Goal: Find specific page/section: Find specific page/section

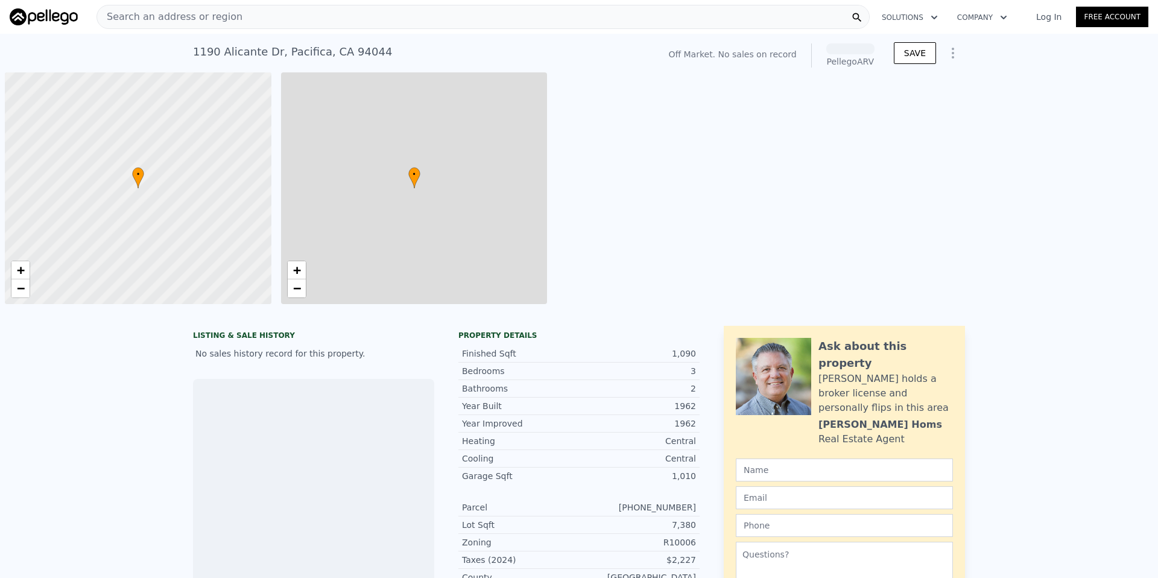
scroll to position [0, 5]
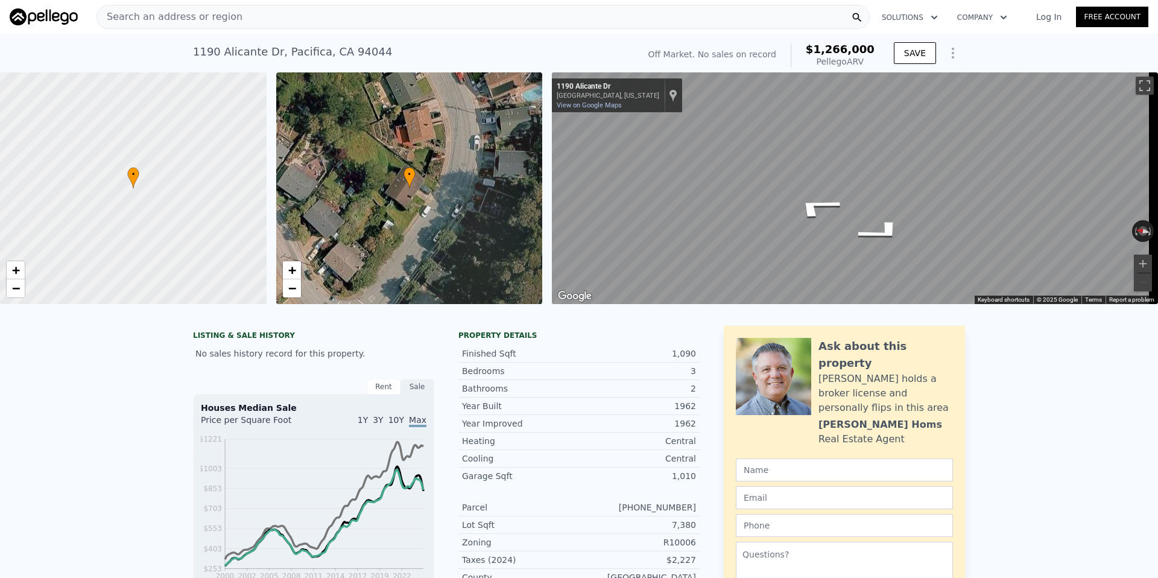
click at [133, 180] on icon at bounding box center [133, 178] width 11 height 21
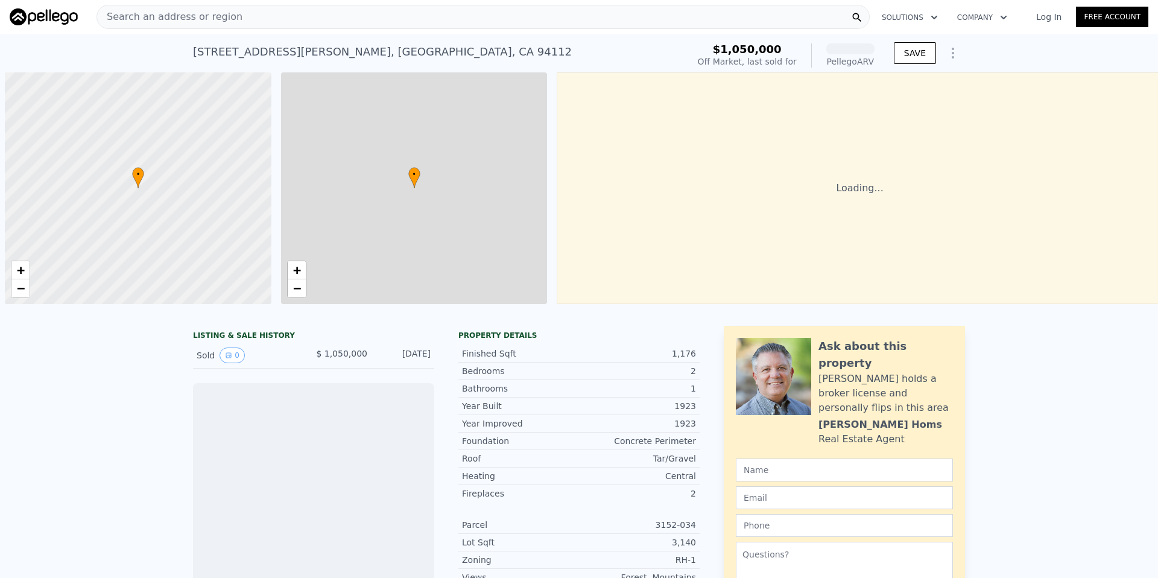
scroll to position [0, 5]
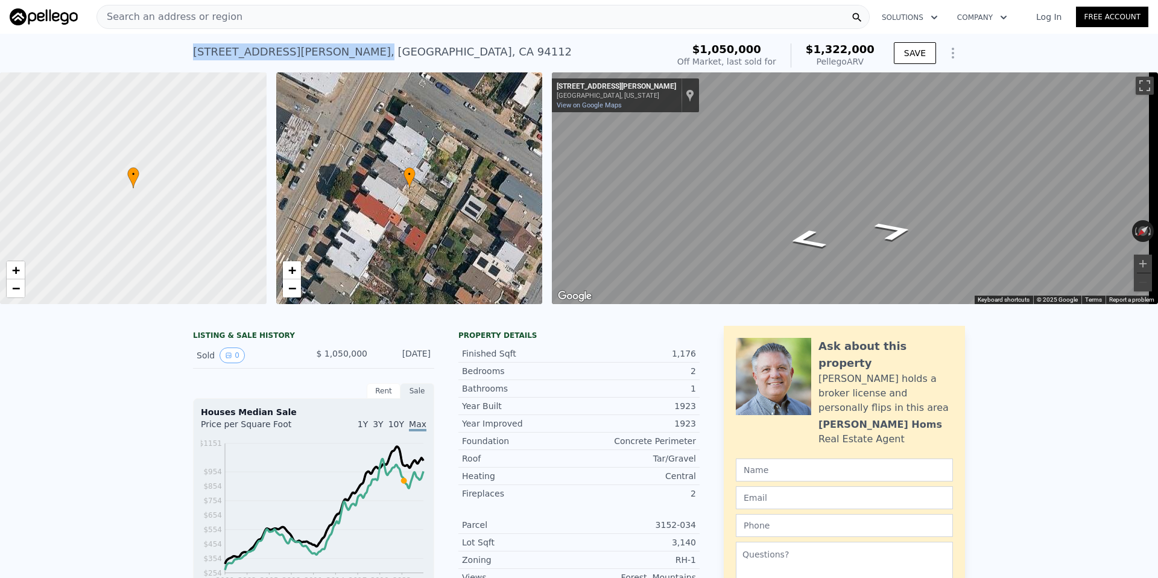
drag, startPoint x: 184, startPoint y: 50, endPoint x: 183, endPoint y: 43, distance: 6.7
click at [285, 49] on div "1849 San Jose Ave , San Francisco , CA 94112 Sold Jan 2023 for $1.050m (~ARV $1…" at bounding box center [579, 53] width 1158 height 39
copy div "1849 San Jose Ave ,"
